Goal: Task Accomplishment & Management: Use online tool/utility

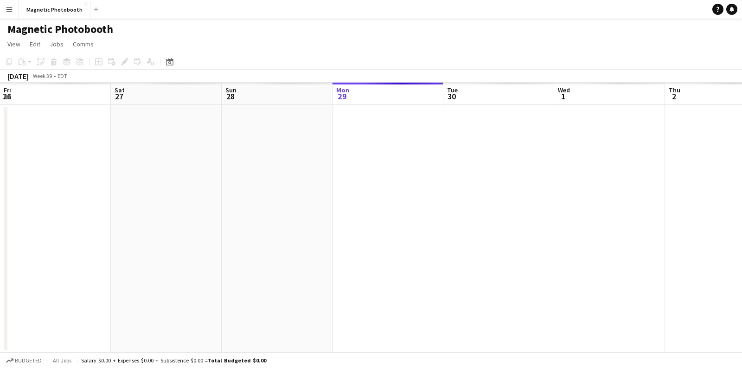
scroll to position [0, 221]
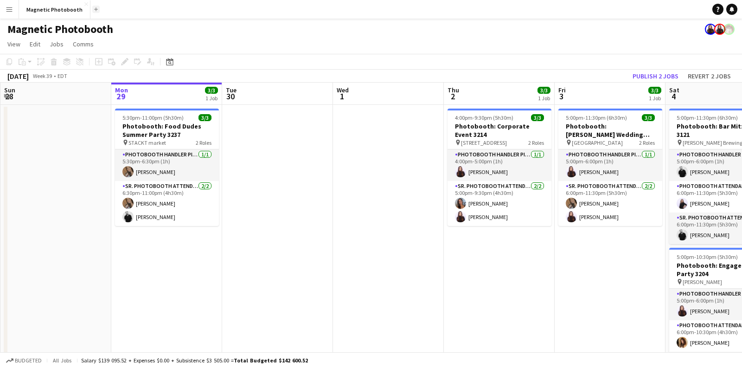
click at [95, 9] on button "Add" at bounding box center [95, 9] width 7 height 7
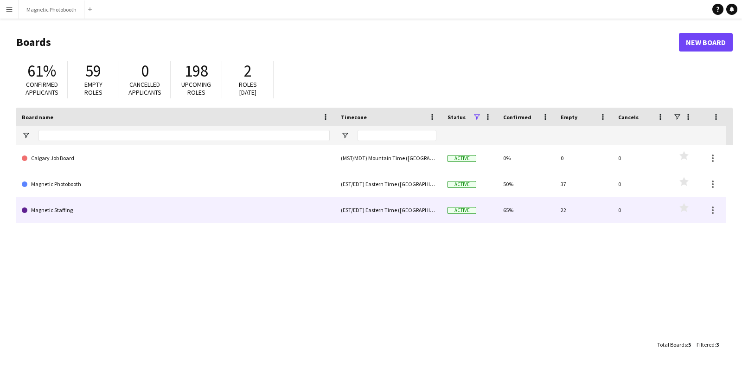
click at [51, 207] on link "Magnetic Staffing" at bounding box center [176, 210] width 308 height 26
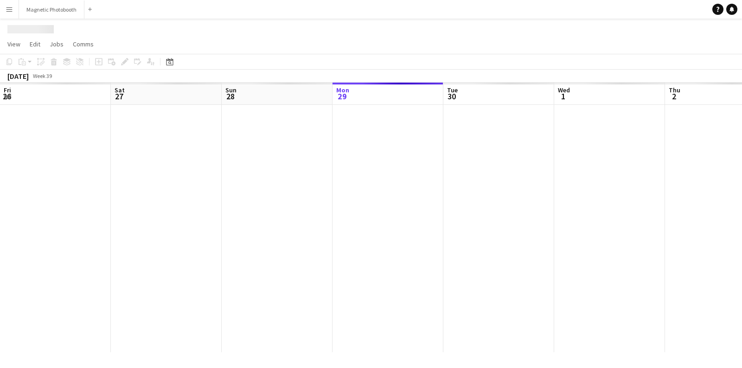
scroll to position [0, 221]
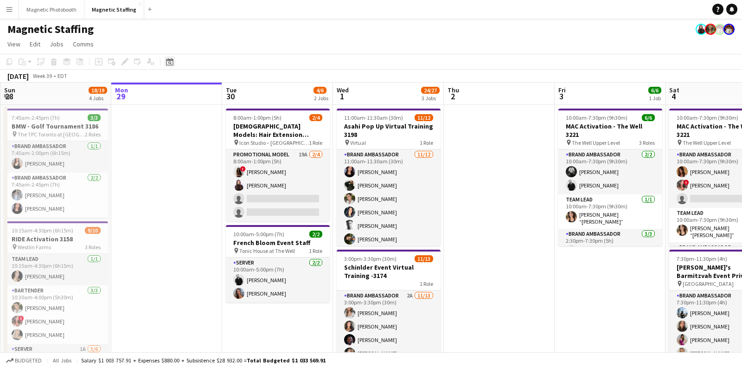
click at [166, 60] on icon at bounding box center [169, 61] width 7 height 7
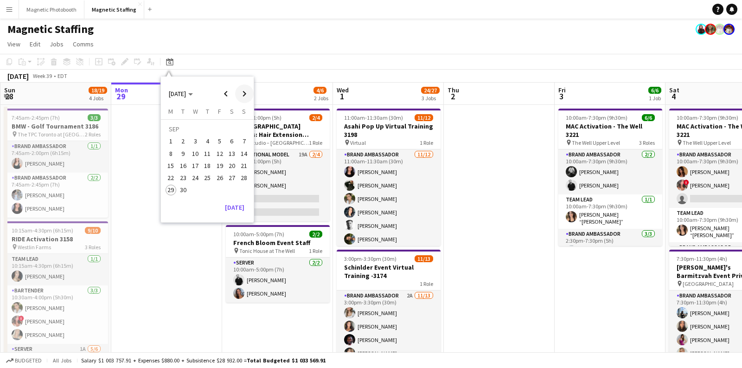
click at [237, 89] on span "Next month" at bounding box center [244, 93] width 19 height 19
click at [208, 152] on span "9" at bounding box center [207, 153] width 11 height 11
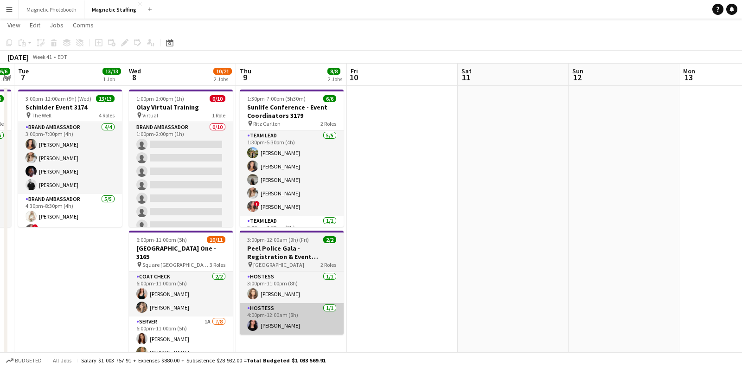
scroll to position [0, 0]
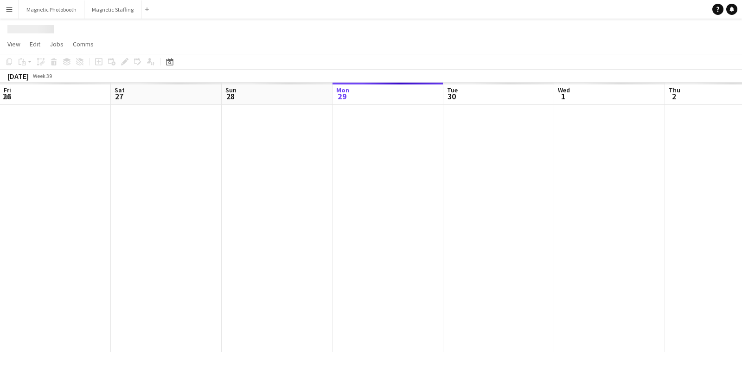
scroll to position [0, 221]
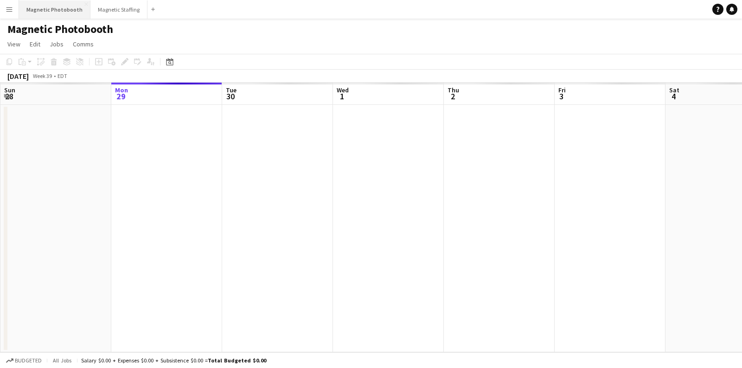
click at [65, 12] on button "Magnetic Photobooth Close" at bounding box center [54, 9] width 71 height 18
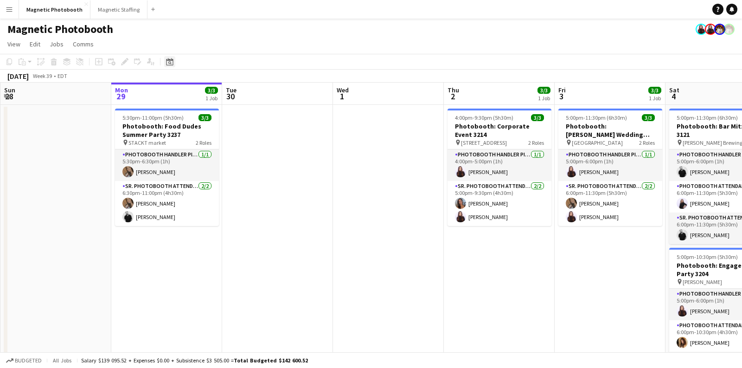
click at [171, 61] on icon "Date picker" at bounding box center [169, 61] width 7 height 7
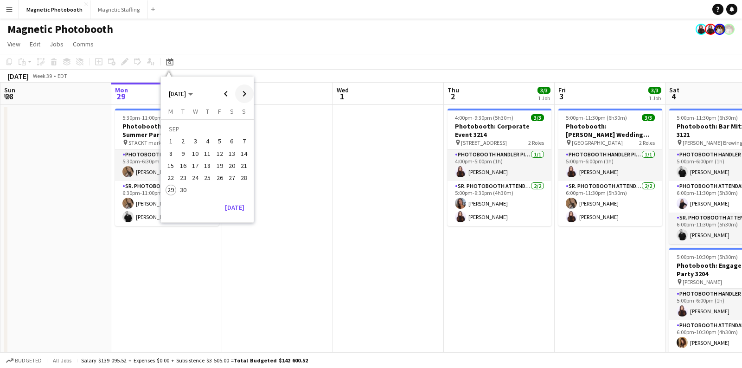
click at [244, 94] on span "Next month" at bounding box center [244, 93] width 19 height 19
click at [209, 152] on span "9" at bounding box center [207, 153] width 11 height 11
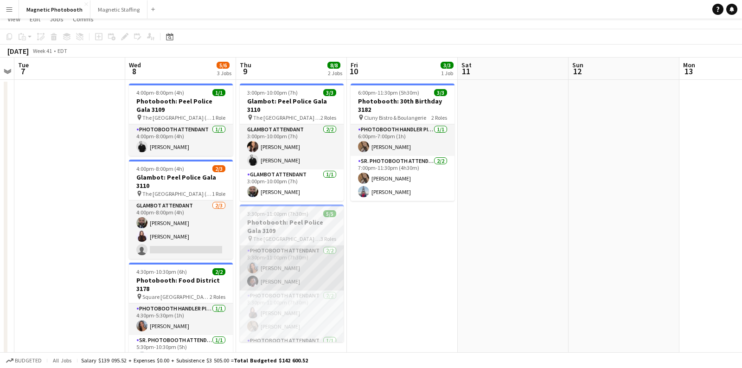
scroll to position [0, 0]
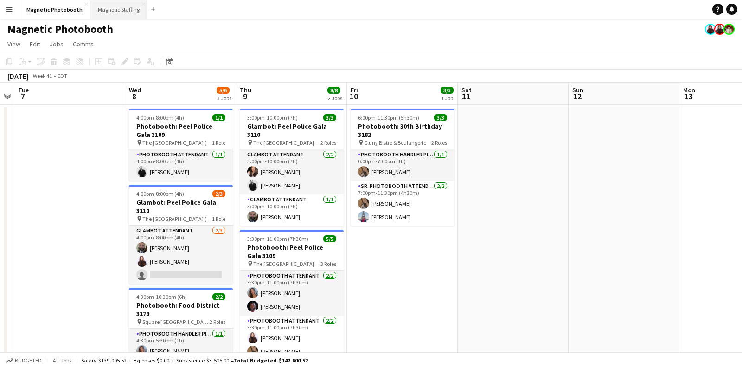
click at [132, 16] on button "Magnetic Staffing Close" at bounding box center [118, 9] width 57 height 18
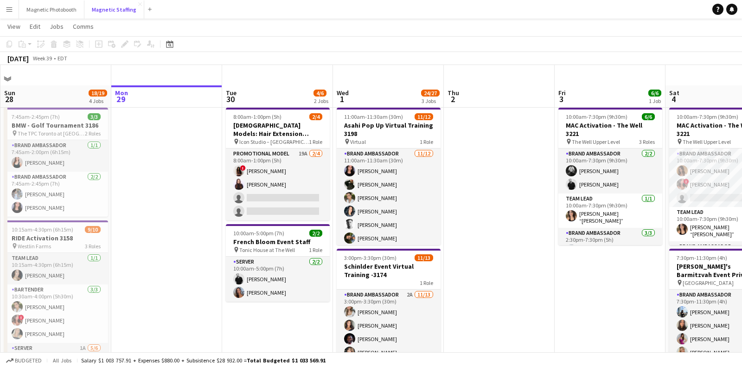
scroll to position [36, 0]
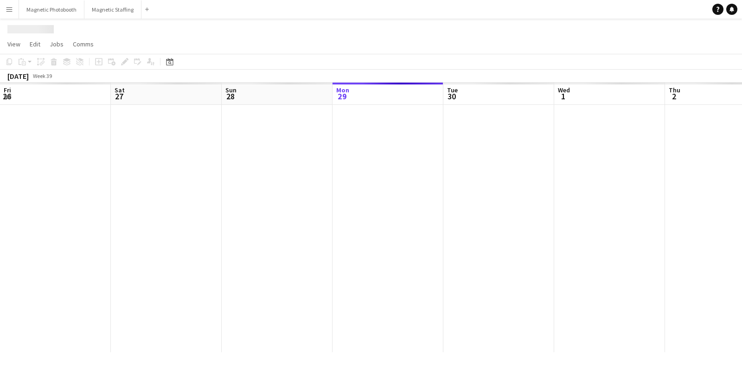
scroll to position [0, 221]
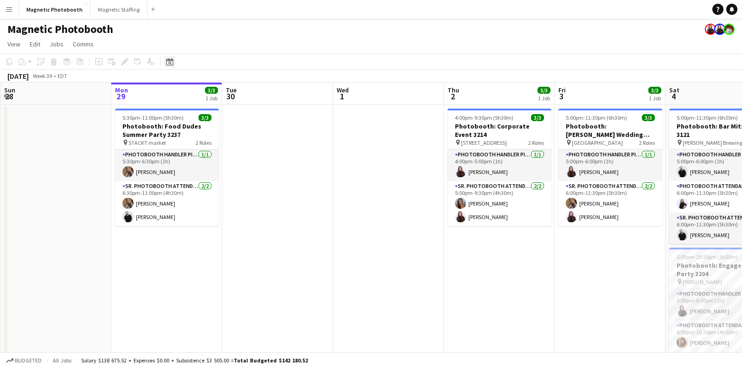
click at [166, 65] on icon at bounding box center [169, 61] width 7 height 7
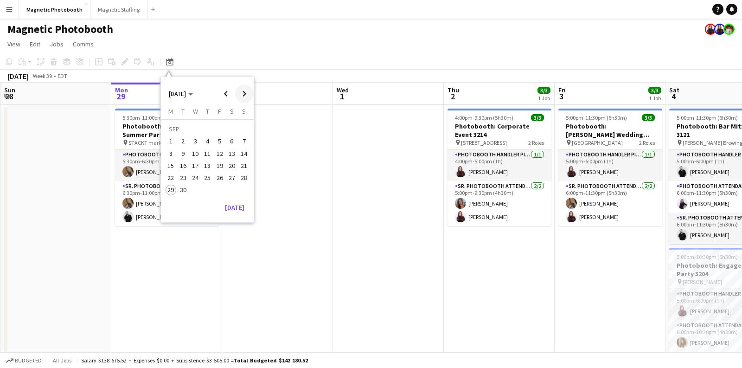
click at [239, 93] on span "Next month" at bounding box center [244, 93] width 19 height 19
click at [220, 163] on span "17" at bounding box center [219, 165] width 11 height 11
